Goal: Information Seeking & Learning: Learn about a topic

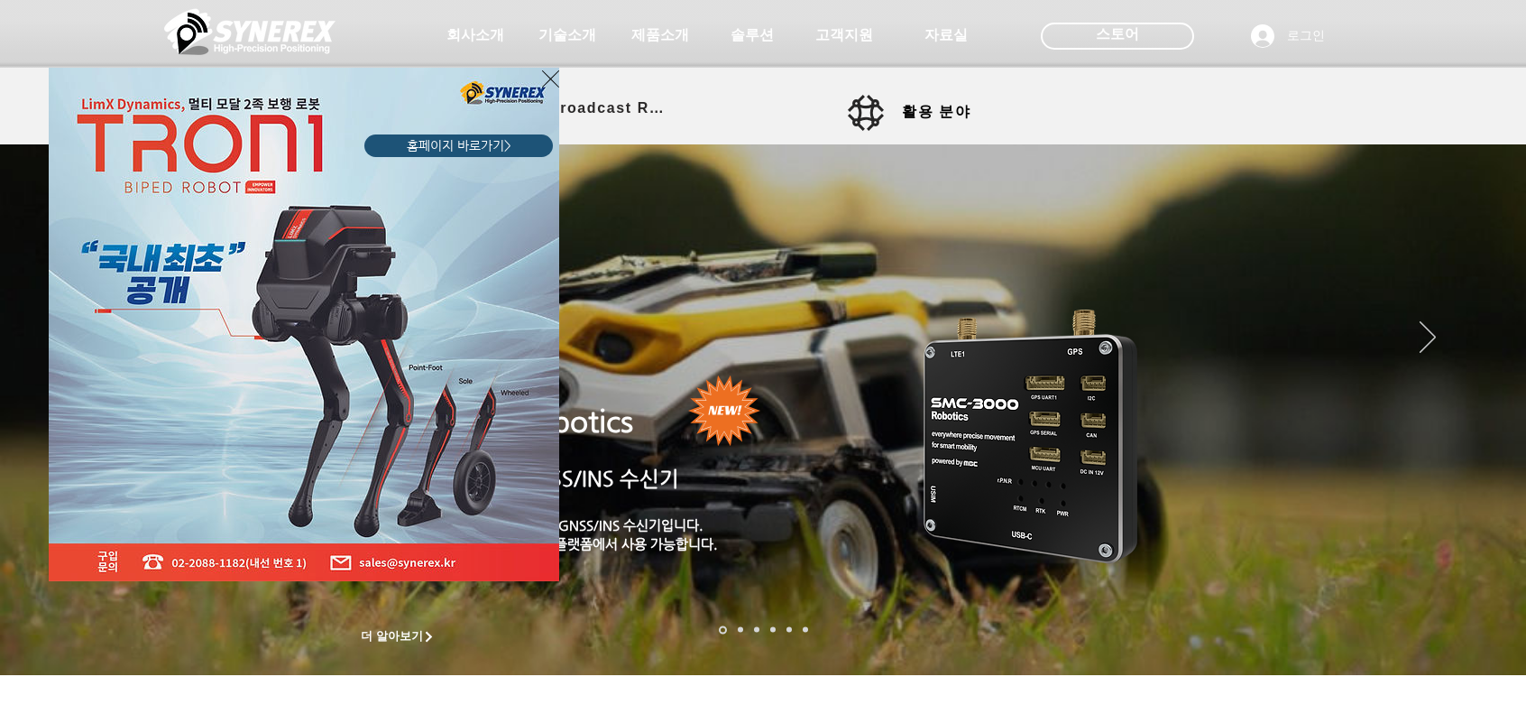
click at [684, 30] on div "LimX Dinamics" at bounding box center [763, 357] width 1526 height 714
click at [668, 34] on div "LimX Dinamics" at bounding box center [763, 357] width 1526 height 714
click at [557, 76] on icon "사이트로 돌아가기" at bounding box center [550, 79] width 17 height 23
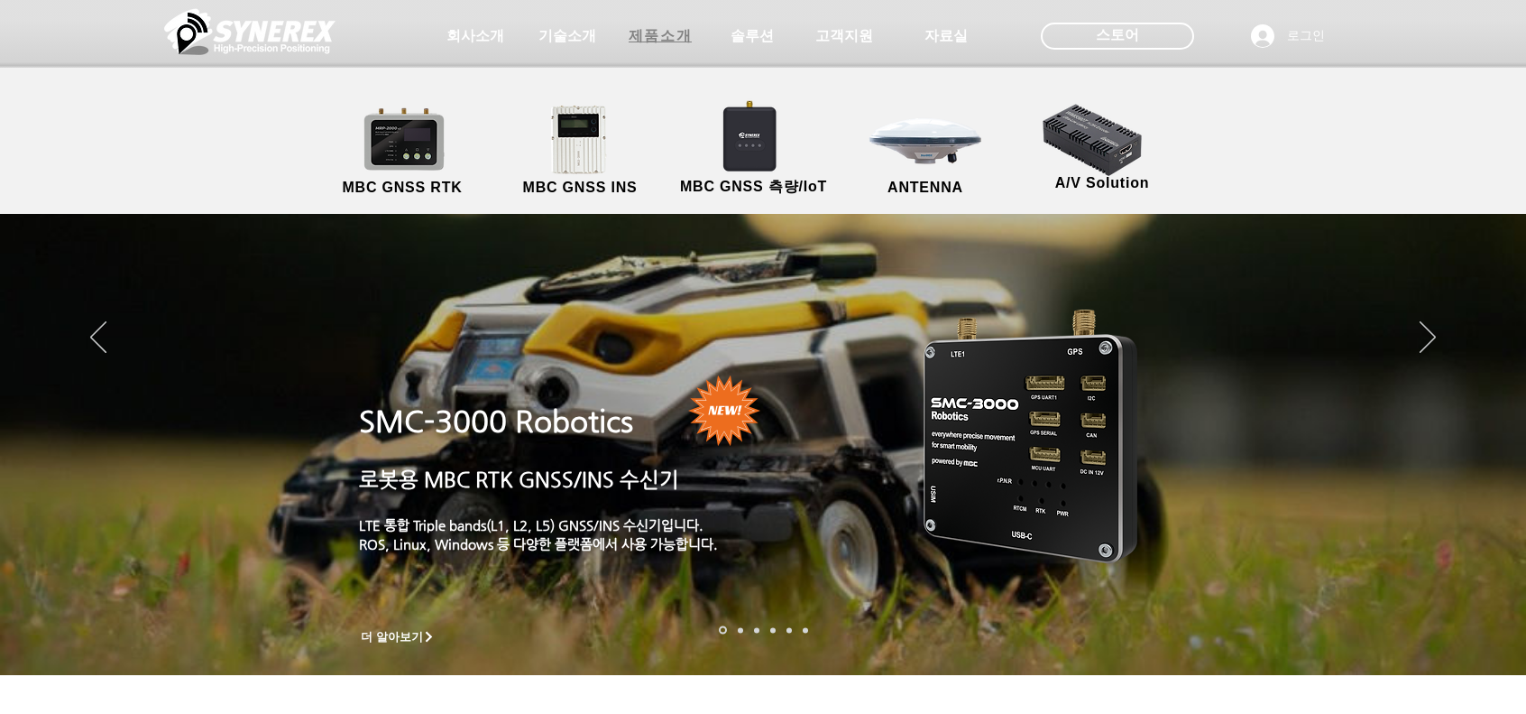
click at [657, 37] on span "제품소개" at bounding box center [660, 36] width 63 height 19
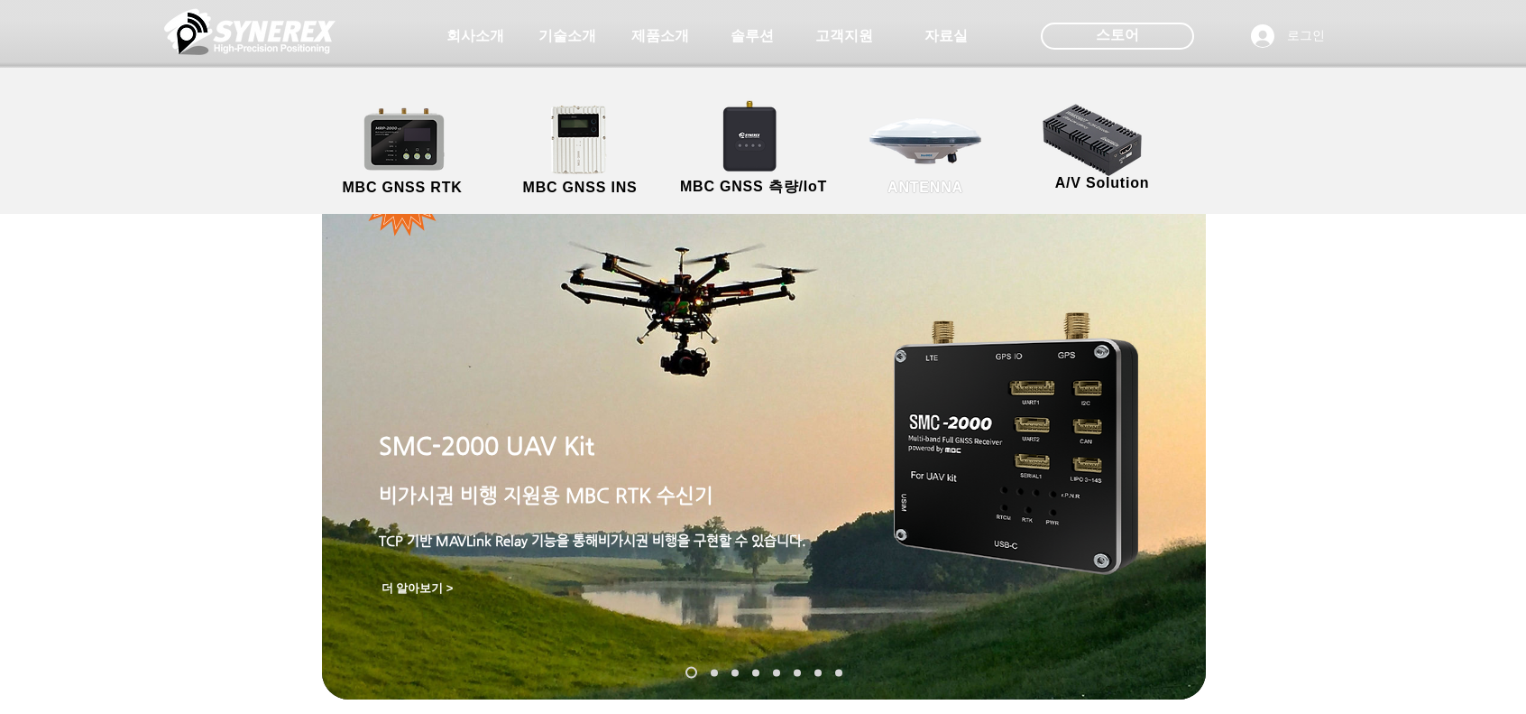
click at [907, 134] on link "ANTENNA" at bounding box center [925, 151] width 162 height 95
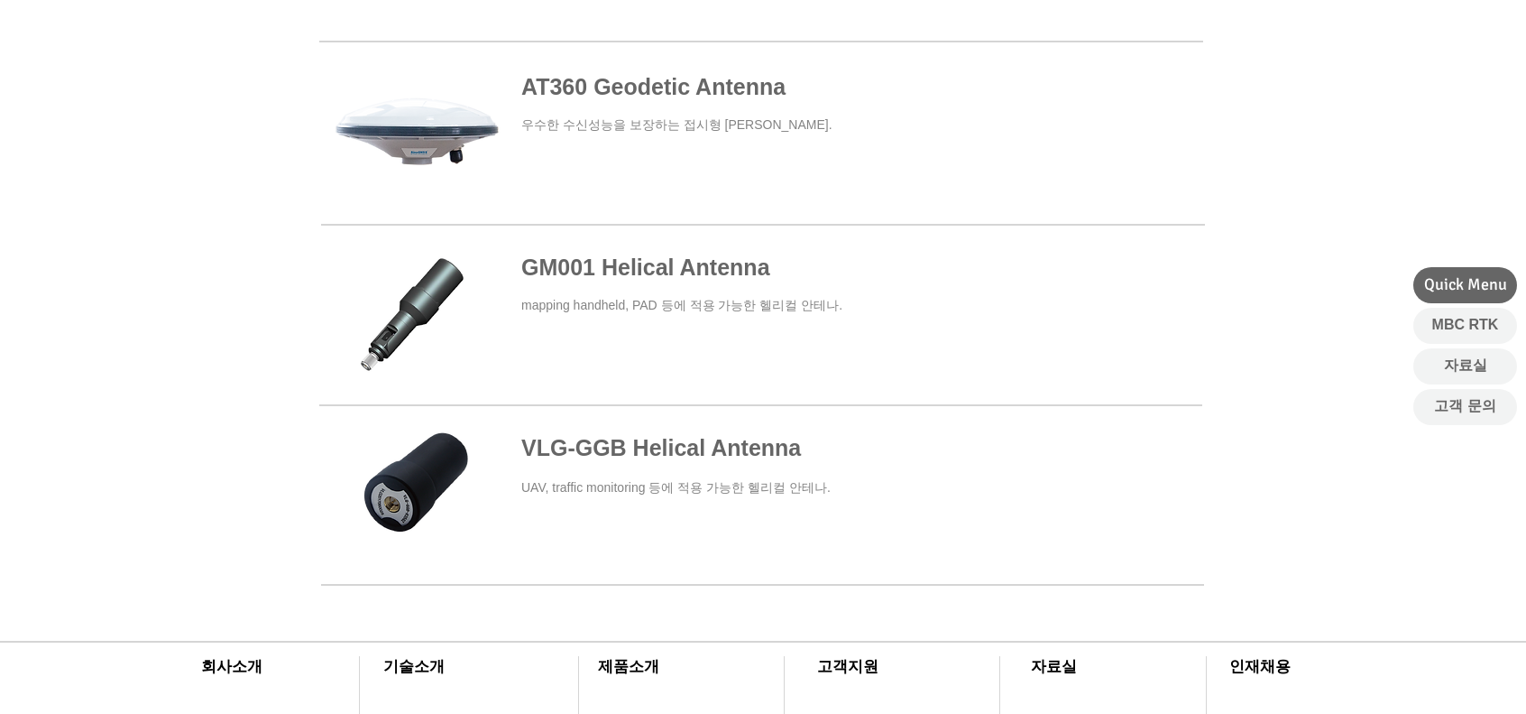
scroll to position [271, 0]
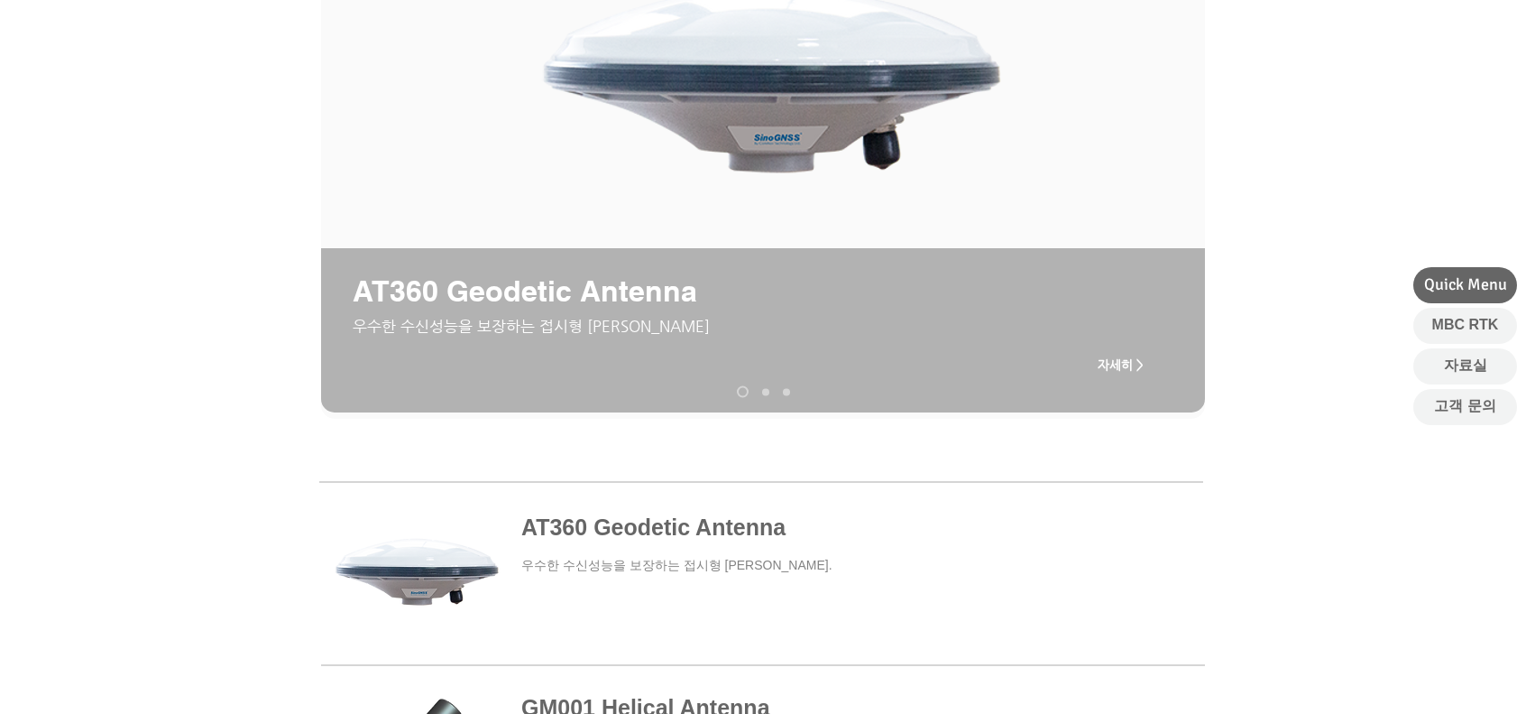
click at [647, 521] on span at bounding box center [760, 573] width 883 height 167
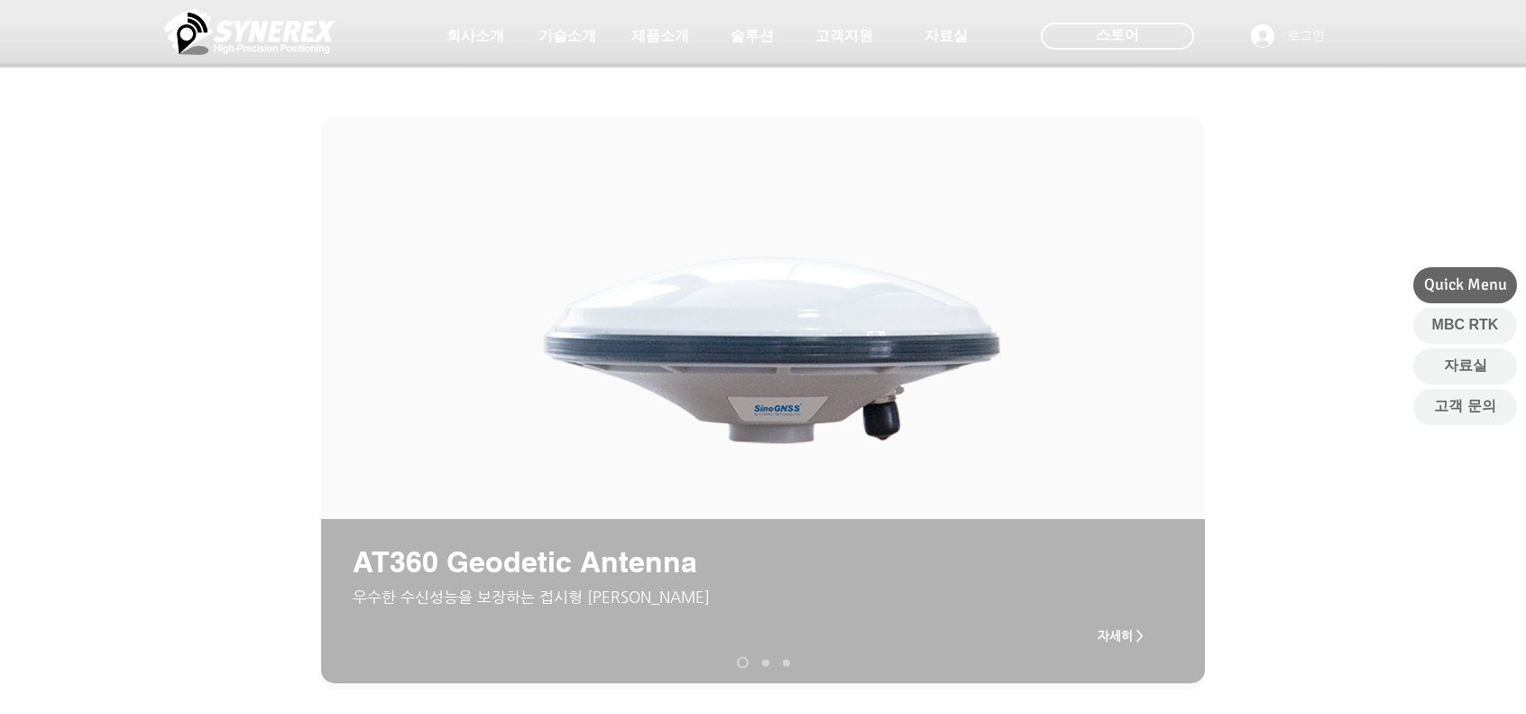
click at [1122, 647] on span "자세히 >" at bounding box center [1120, 635] width 72 height 36
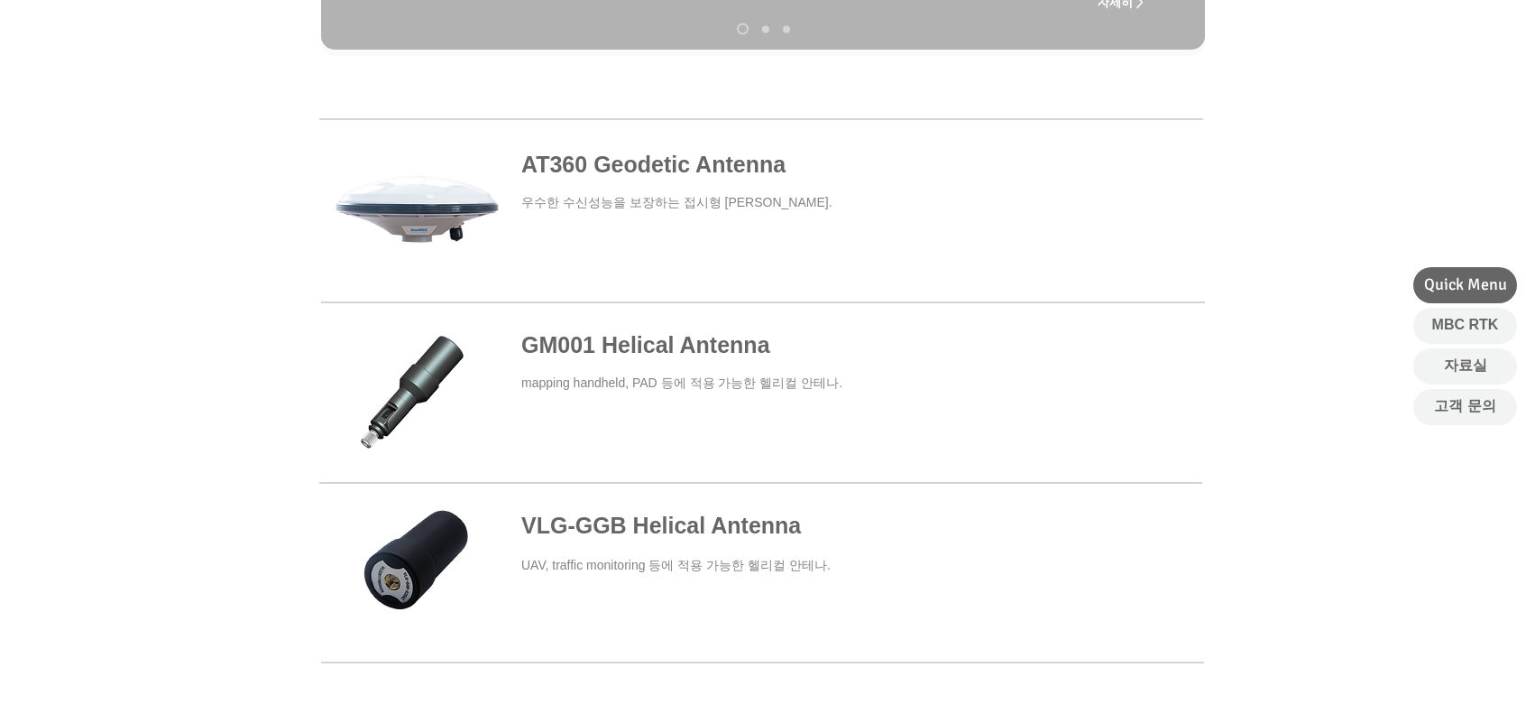
scroll to position [631, 0]
